Goal: Information Seeking & Learning: Learn about a topic

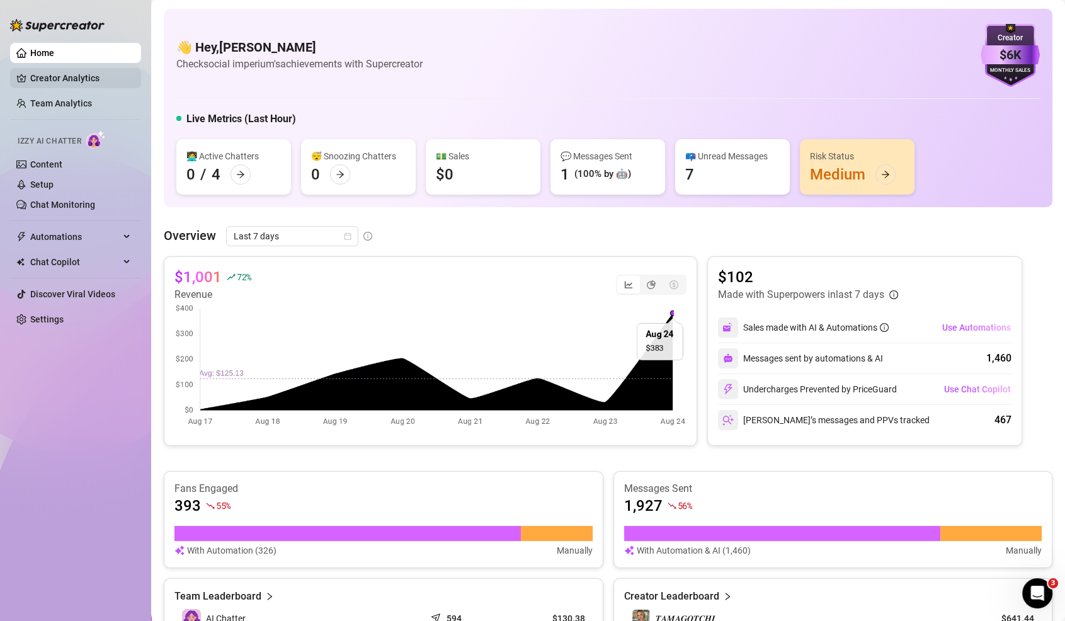
click at [101, 74] on link "Creator Analytics" at bounding box center [80, 78] width 101 height 20
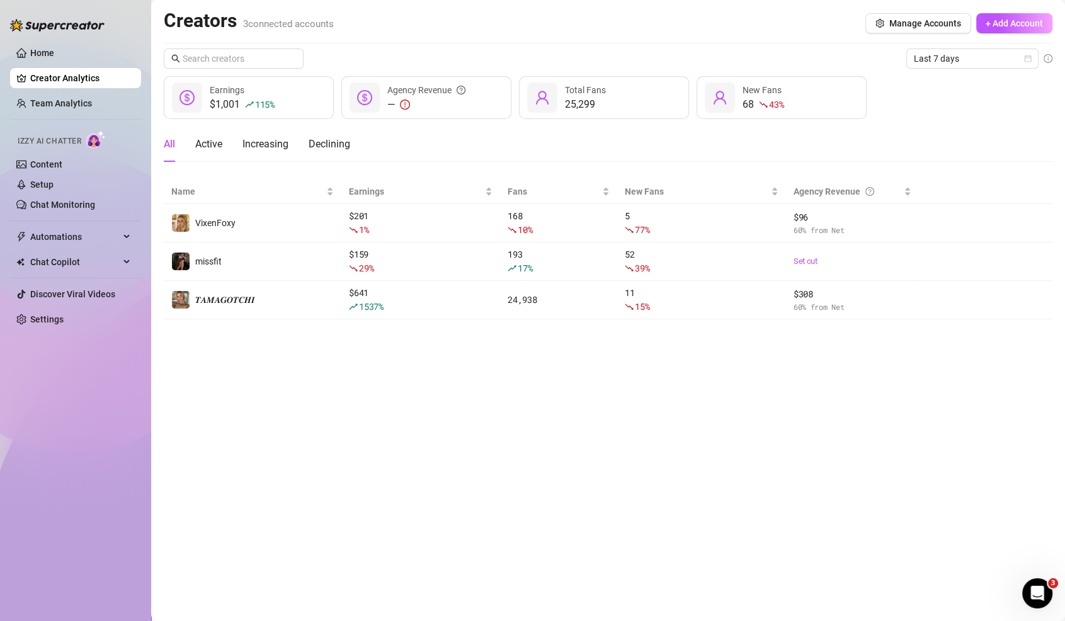
click at [56, 42] on ul "Home Creator Analytics Team Analytics Izzy AI Chatter Content Setup Chat Monito…" at bounding box center [75, 186] width 131 height 297
click at [54, 55] on link "Home" at bounding box center [42, 53] width 24 height 10
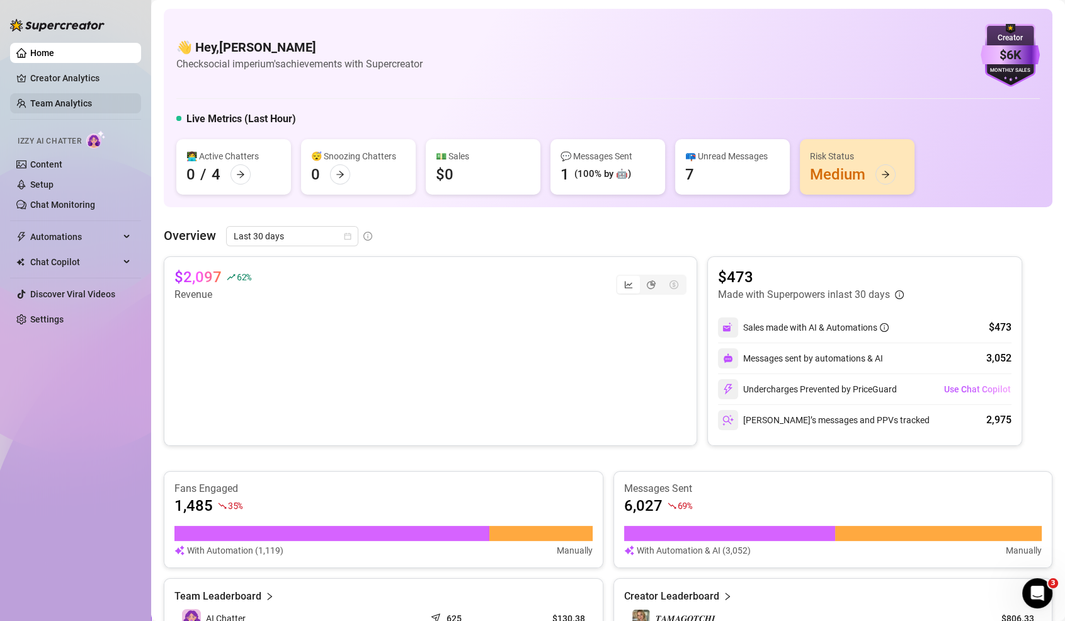
drag, startPoint x: 80, startPoint y: 111, endPoint x: 82, endPoint y: 103, distance: 7.8
click at [80, 108] on link "Team Analytics" at bounding box center [61, 103] width 62 height 10
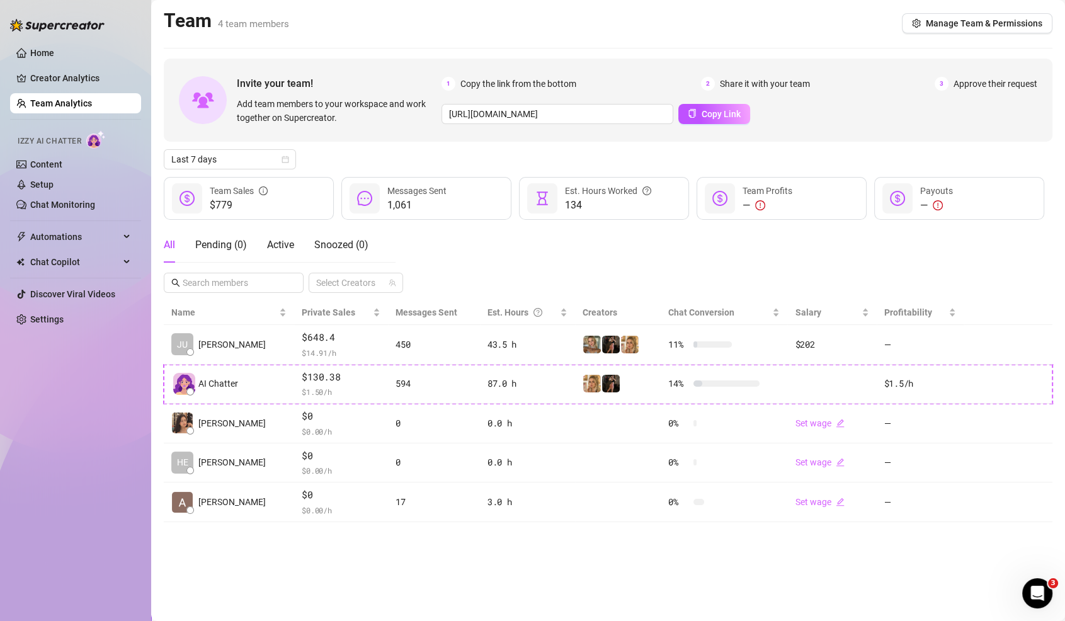
click at [84, 100] on link "Team Analytics" at bounding box center [61, 103] width 62 height 10
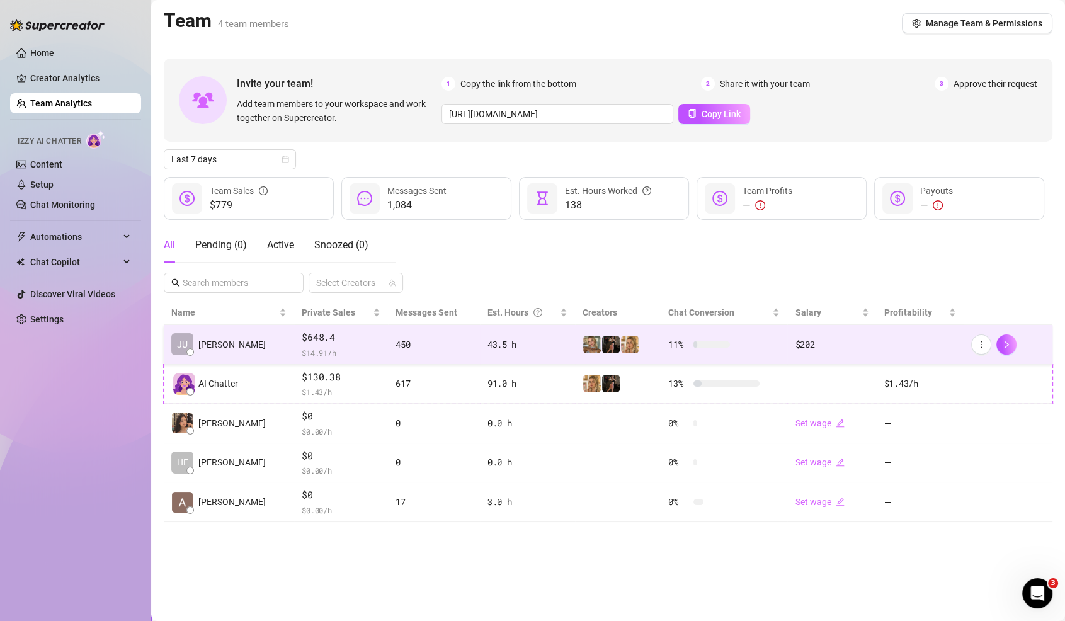
click at [575, 330] on td at bounding box center [618, 345] width 86 height 40
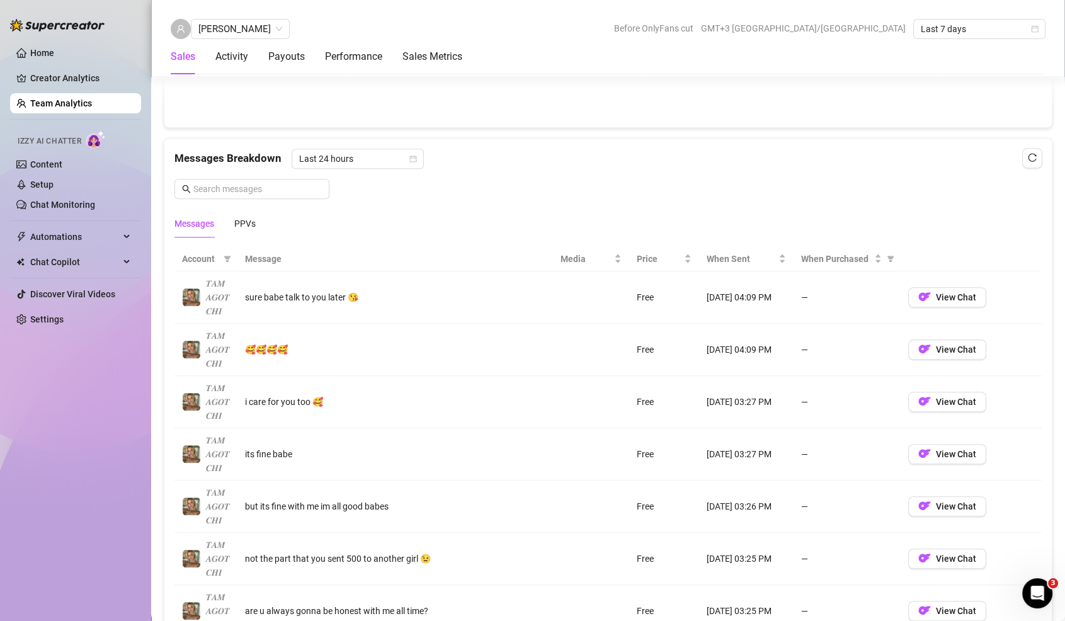
scroll to position [758, 0]
click at [240, 224] on div "PPVs" at bounding box center [244, 225] width 21 height 14
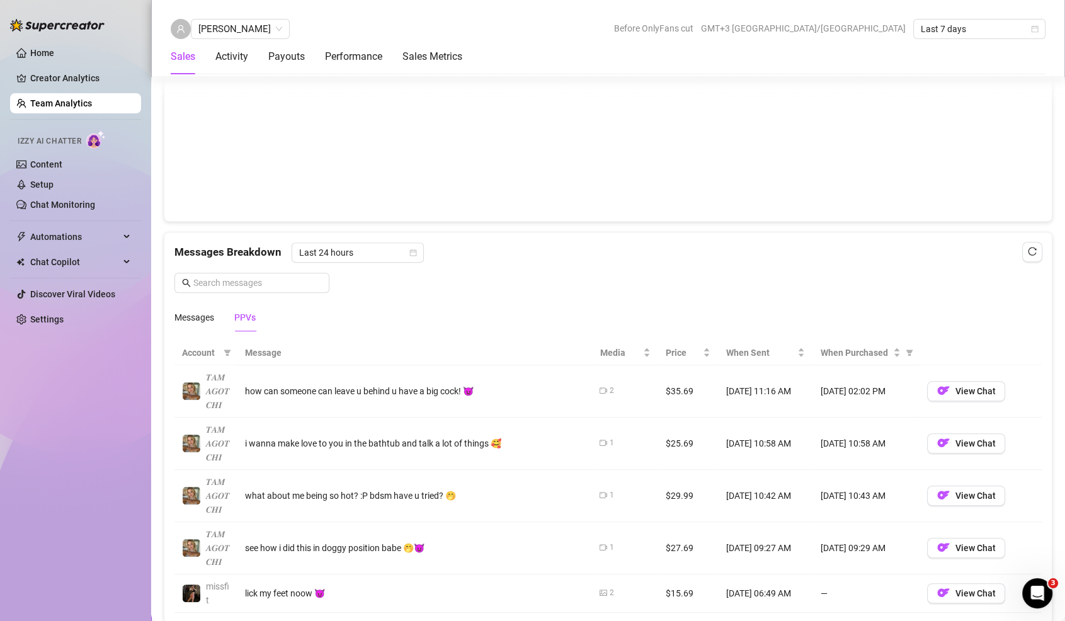
scroll to position [0, 0]
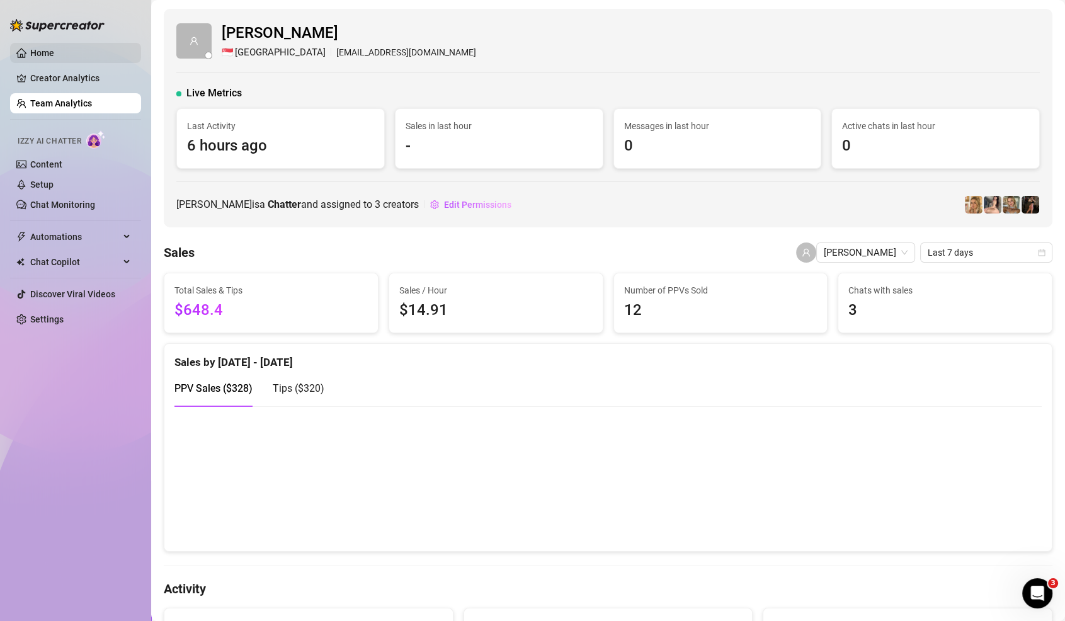
click at [54, 53] on link "Home" at bounding box center [42, 53] width 24 height 10
